Goal: Task Accomplishment & Management: Use online tool/utility

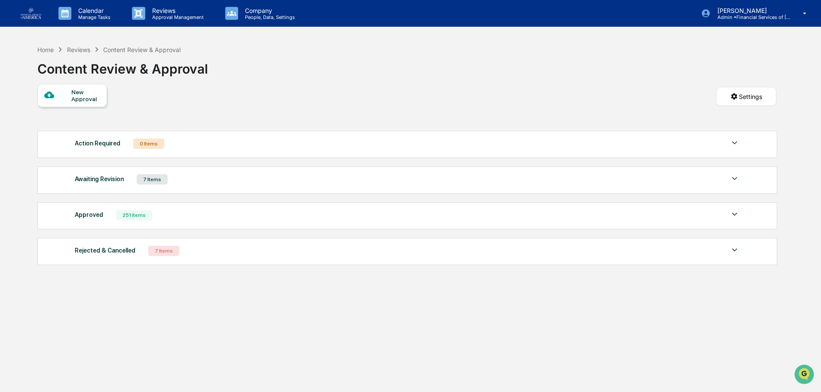
click at [170, 16] on p "Approval Management" at bounding box center [176, 17] width 63 height 6
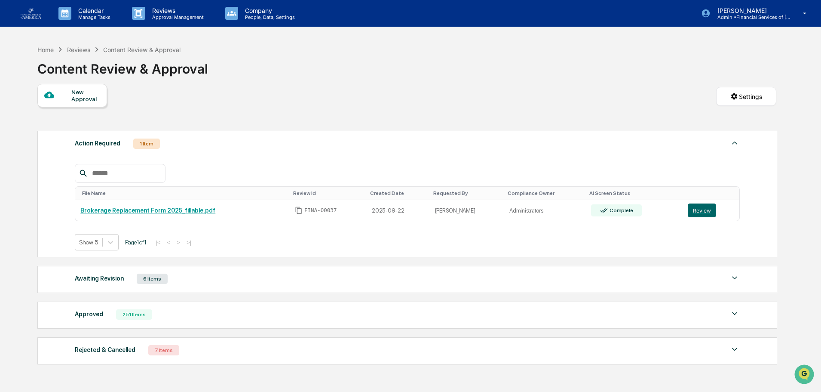
drag, startPoint x: 697, startPoint y: 208, endPoint x: 690, endPoint y: 205, distance: 8.3
click at [697, 208] on button "Review" at bounding box center [702, 210] width 28 height 14
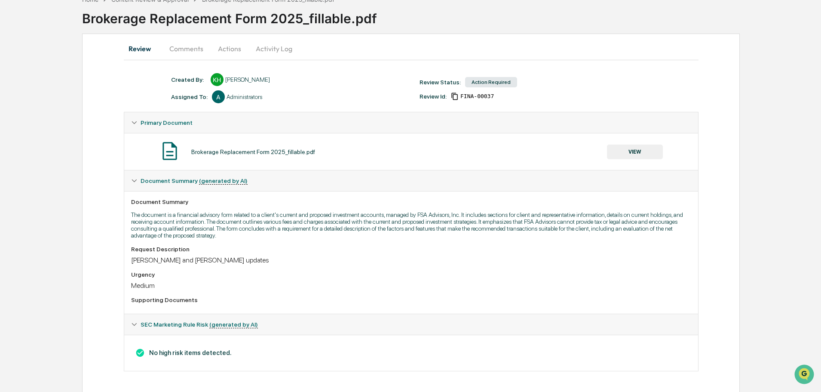
scroll to position [52, 0]
click at [634, 149] on button "VIEW" at bounding box center [635, 150] width 56 height 15
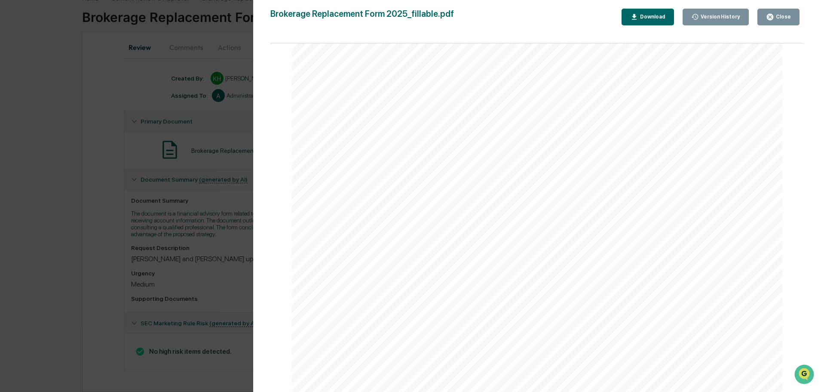
scroll to position [307, 0]
click at [772, 17] on icon "button" at bounding box center [770, 17] width 8 height 8
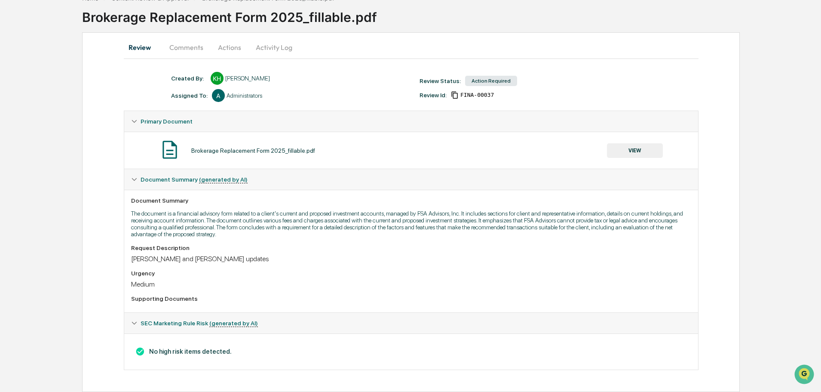
click at [229, 47] on button "Actions" at bounding box center [229, 47] width 39 height 21
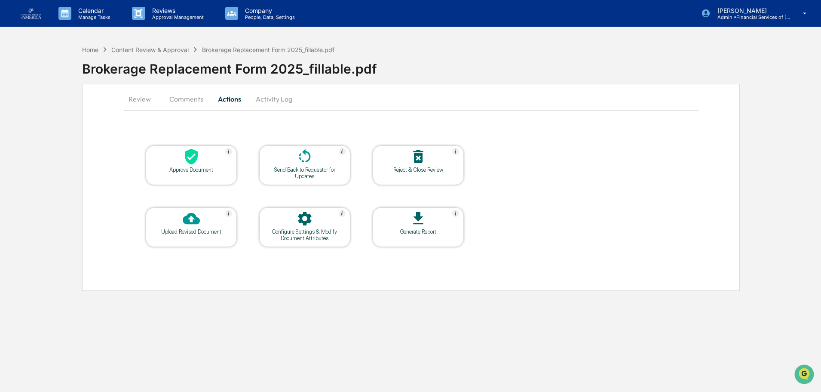
scroll to position [0, 0]
click at [195, 162] on icon at bounding box center [191, 157] width 13 height 16
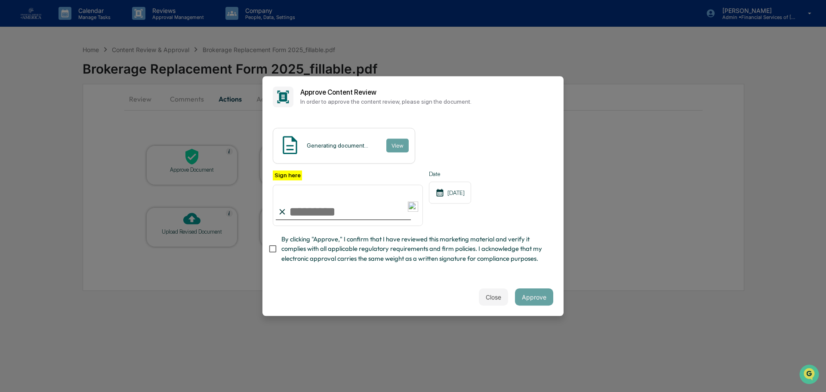
click at [309, 248] on span "By clicking "Approve," I confirm that I have reviewed this marketing material a…" at bounding box center [413, 248] width 265 height 29
click at [314, 212] on input "Sign here" at bounding box center [348, 204] width 150 height 41
type input "**********"
click at [546, 300] on button "Approve" at bounding box center [534, 296] width 38 height 17
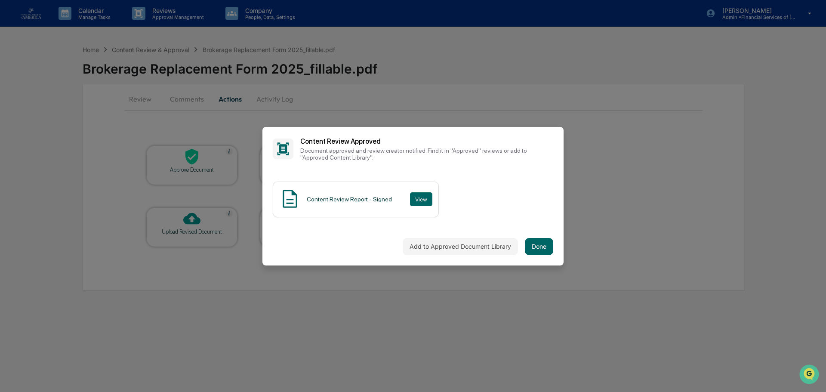
click at [534, 248] on button "Done" at bounding box center [539, 246] width 28 height 17
